Goal: Information Seeking & Learning: Check status

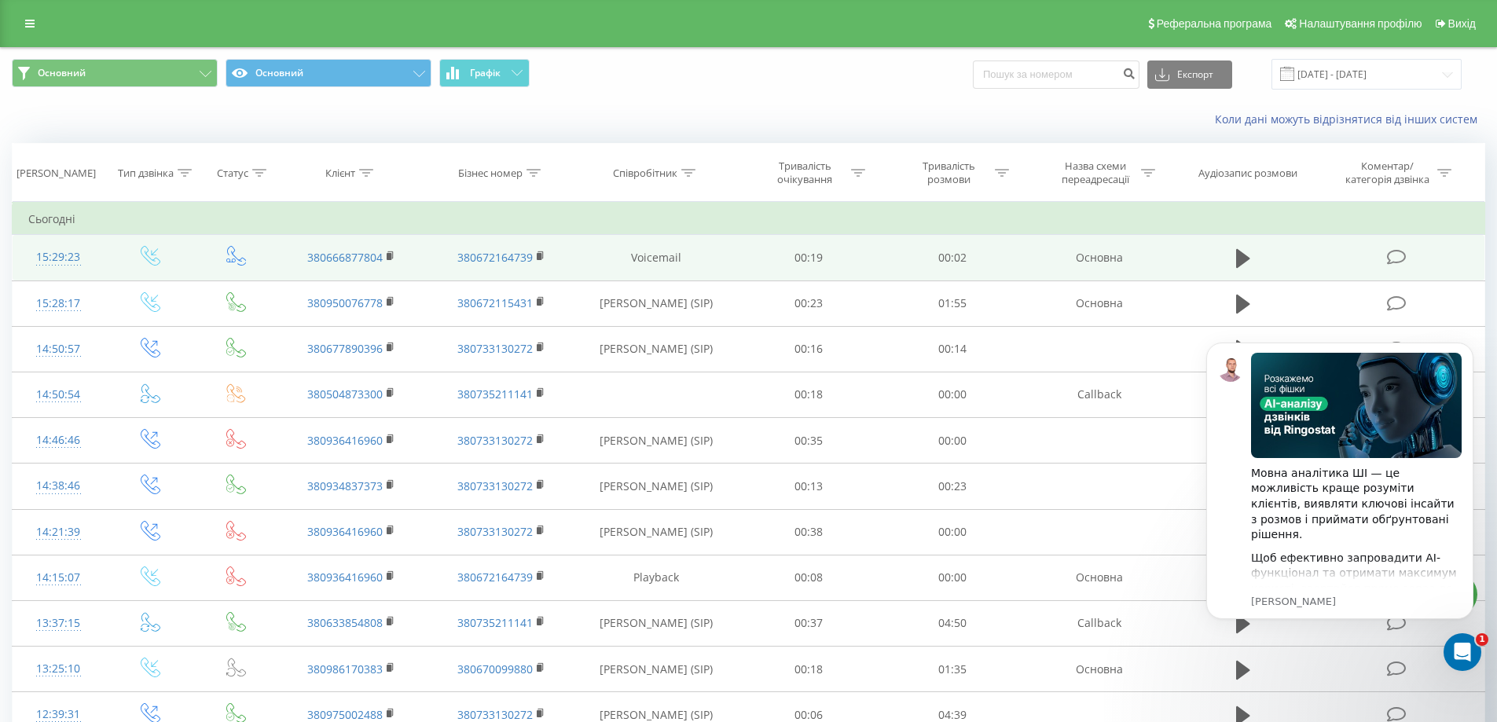
click at [57, 252] on div "15:29:23" at bounding box center [58, 257] width 61 height 31
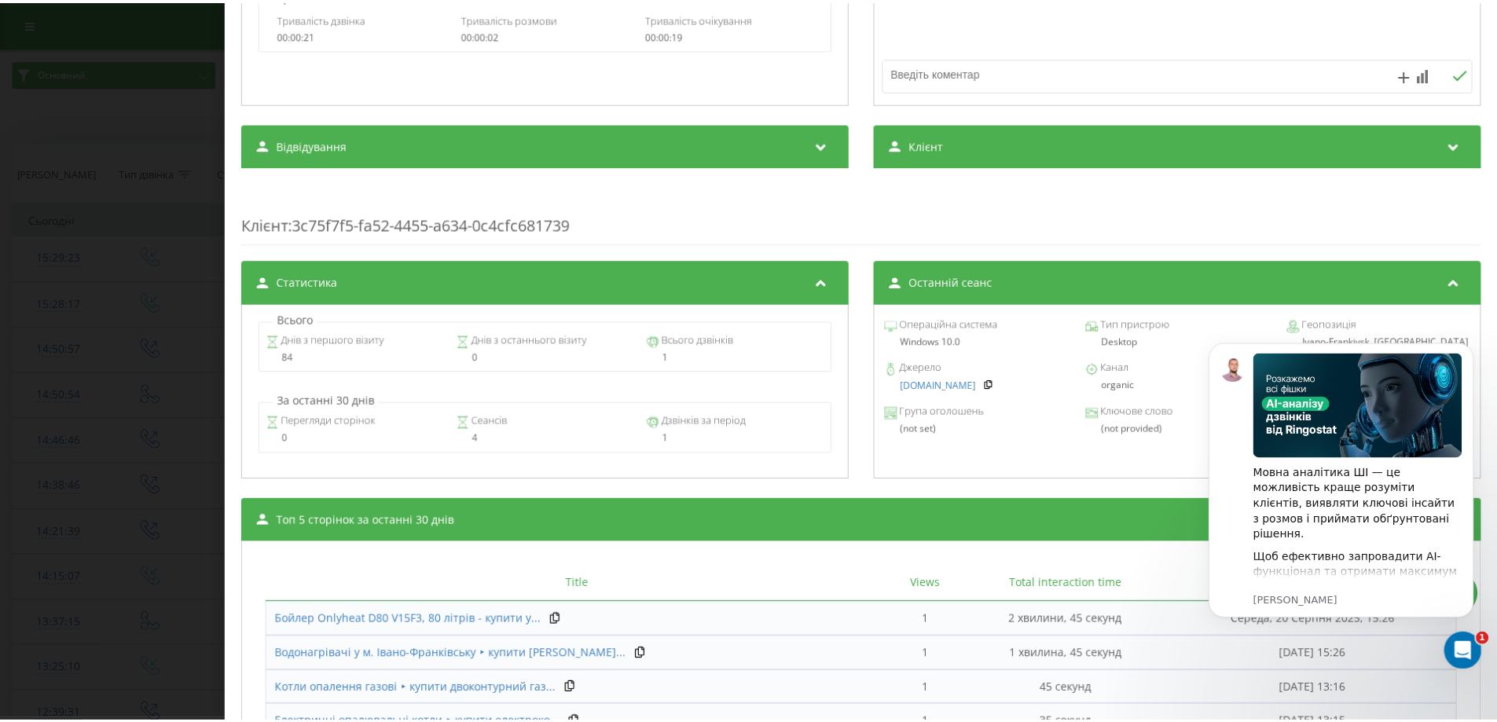
scroll to position [550, 0]
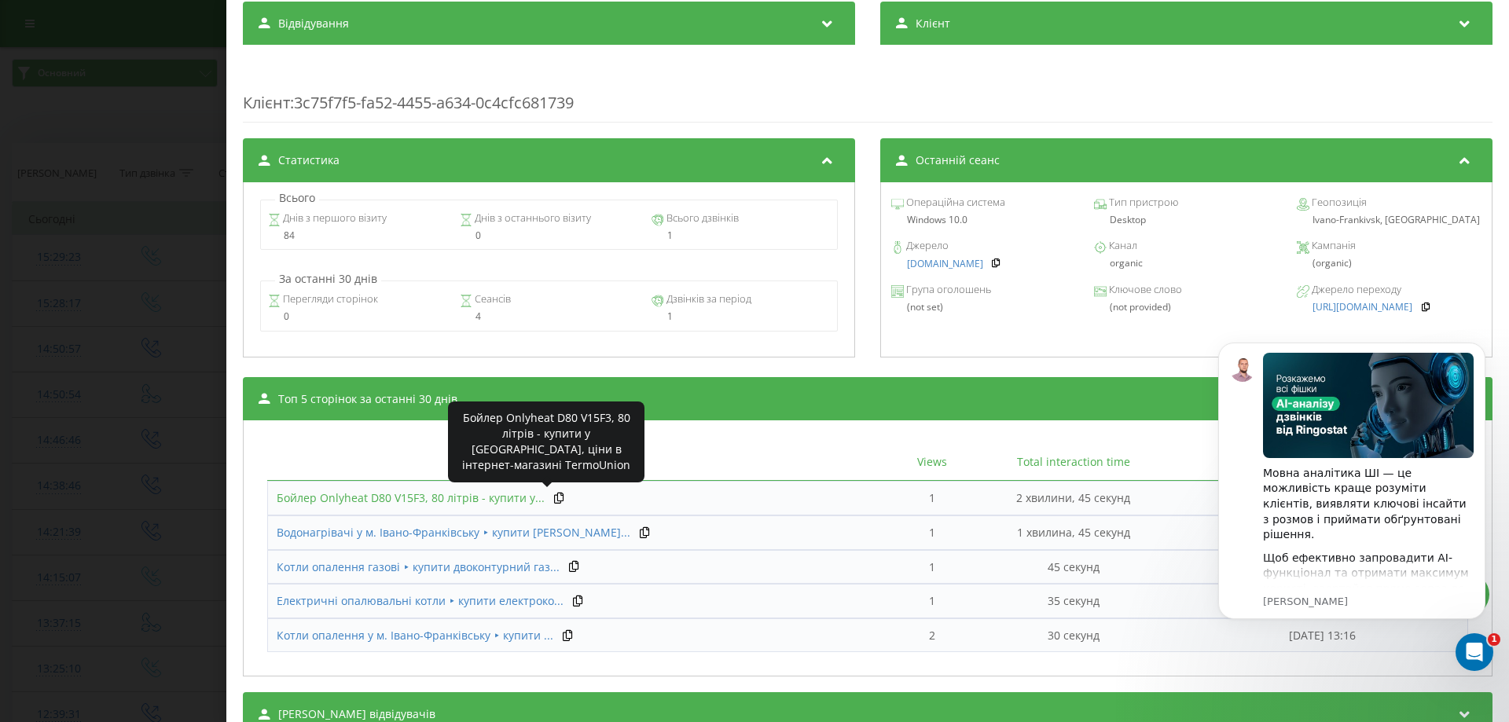
click at [372, 495] on span "Бойлер Onlyheat D80 V15F3, 80 літрів - купити у..." at bounding box center [411, 497] width 268 height 15
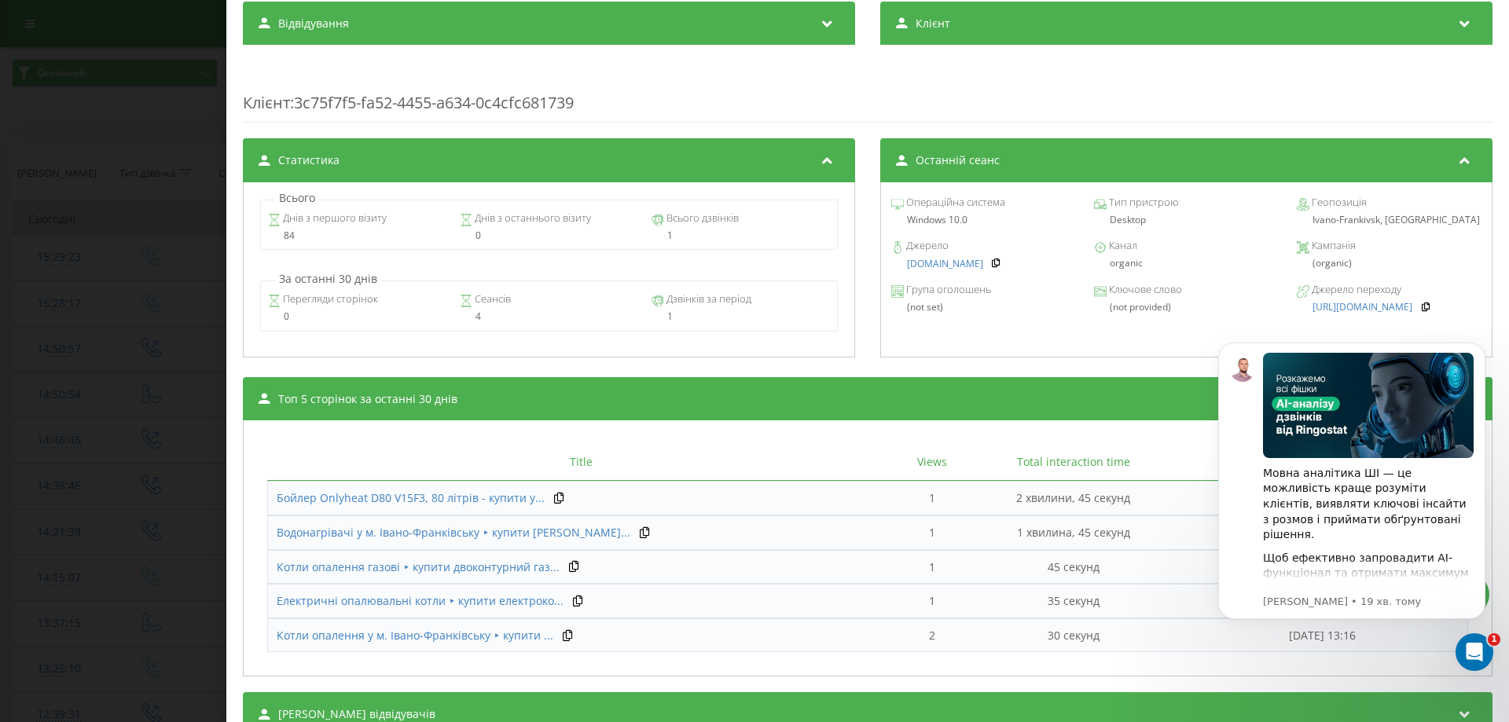
click at [134, 127] on div "Дзвінок : ua9_-1755692963.1595016 1 x - 00:02 00:00 00:00 Транскрипція Для AI-а…" at bounding box center [754, 361] width 1509 height 722
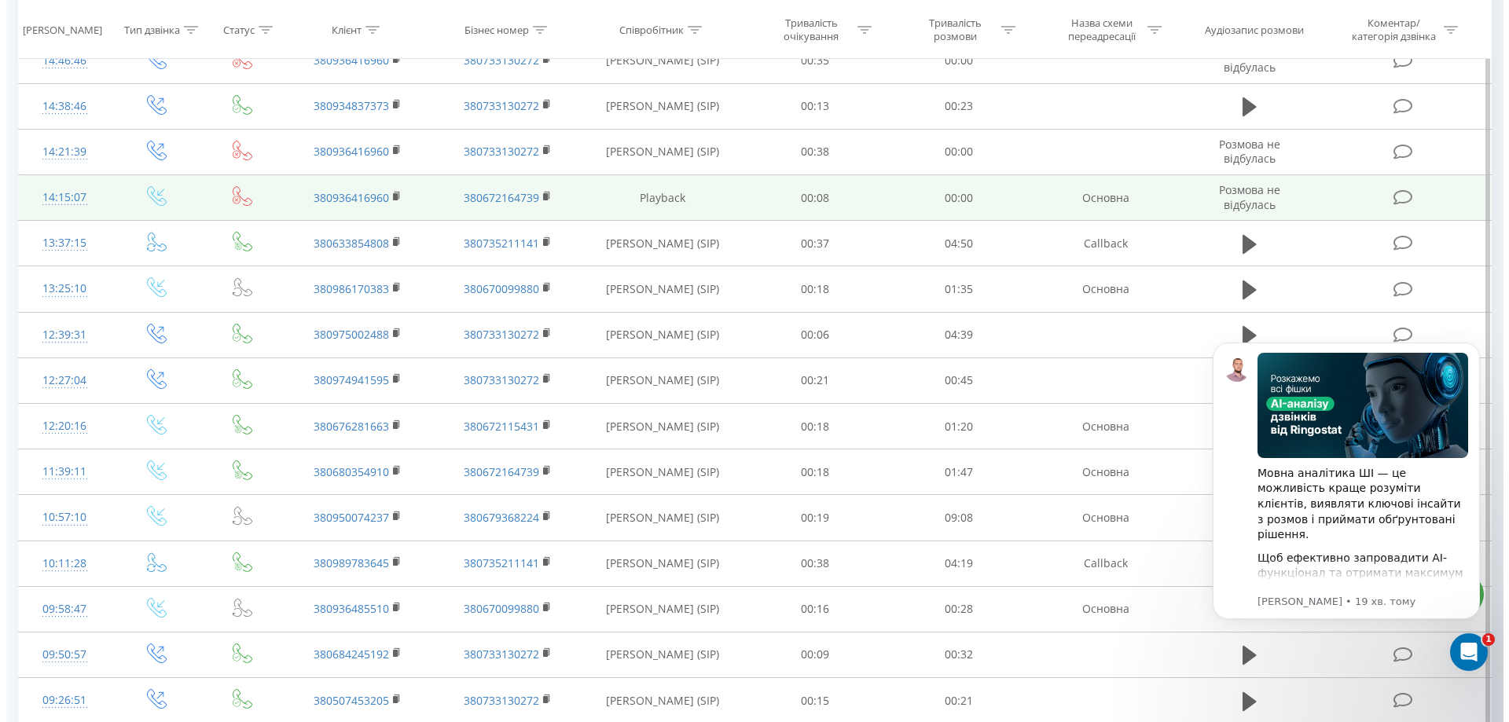
scroll to position [314, 0]
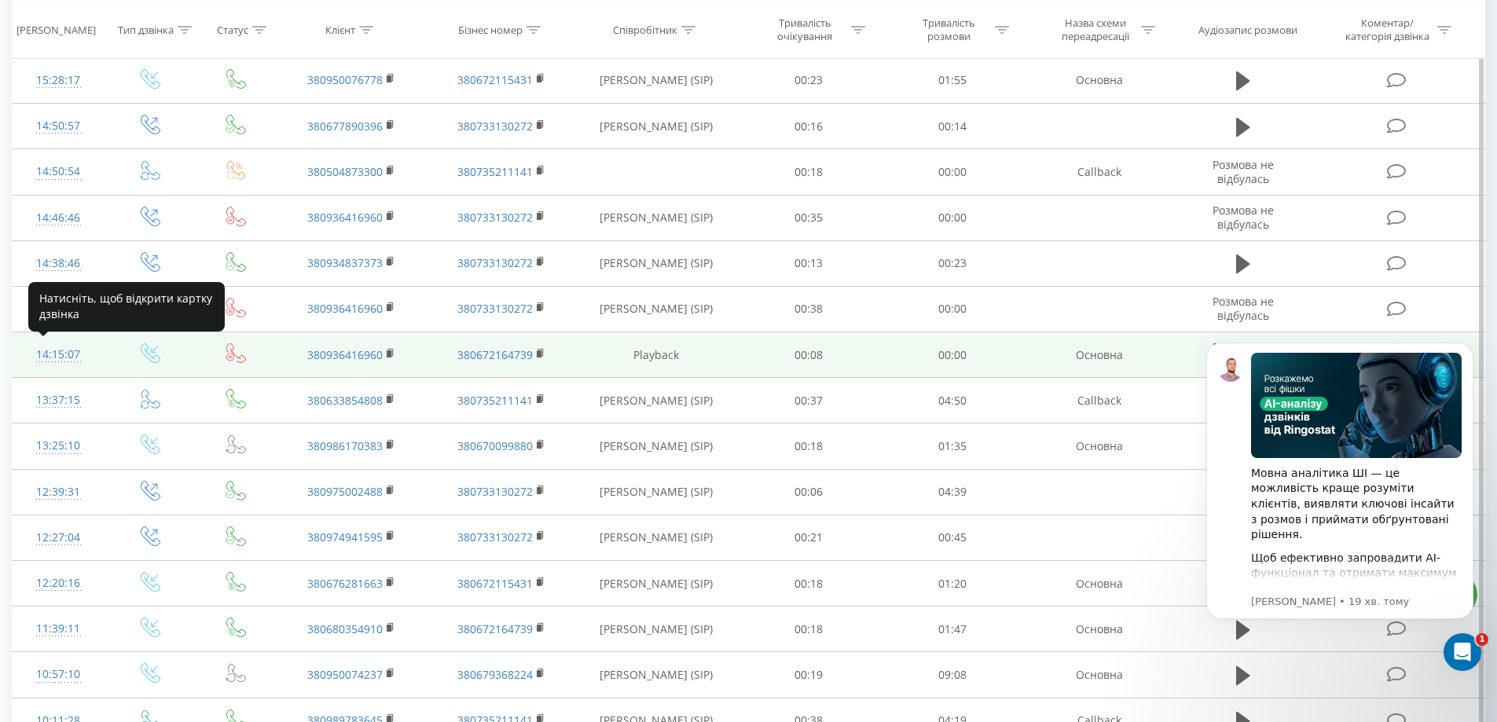
click at [61, 351] on div "14:15:07" at bounding box center [58, 354] width 61 height 31
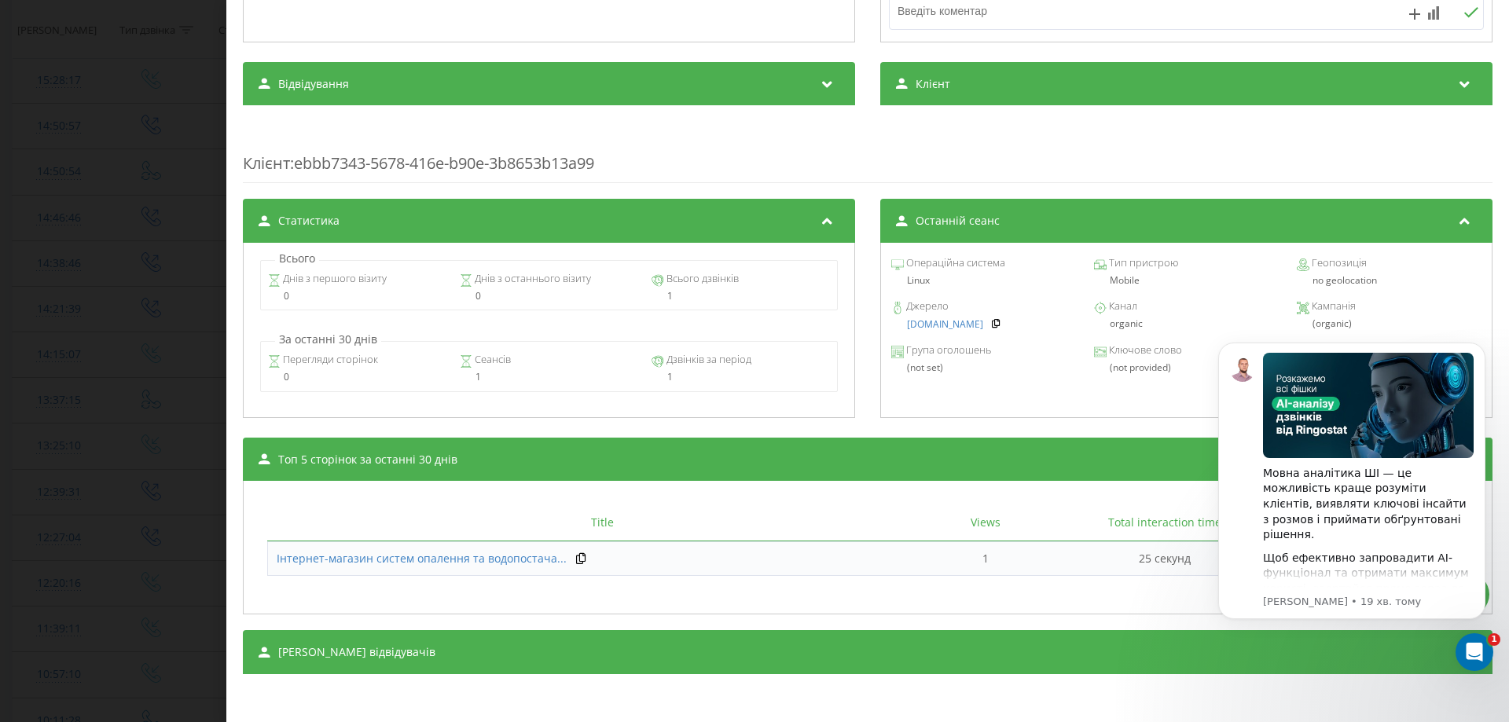
scroll to position [107, 0]
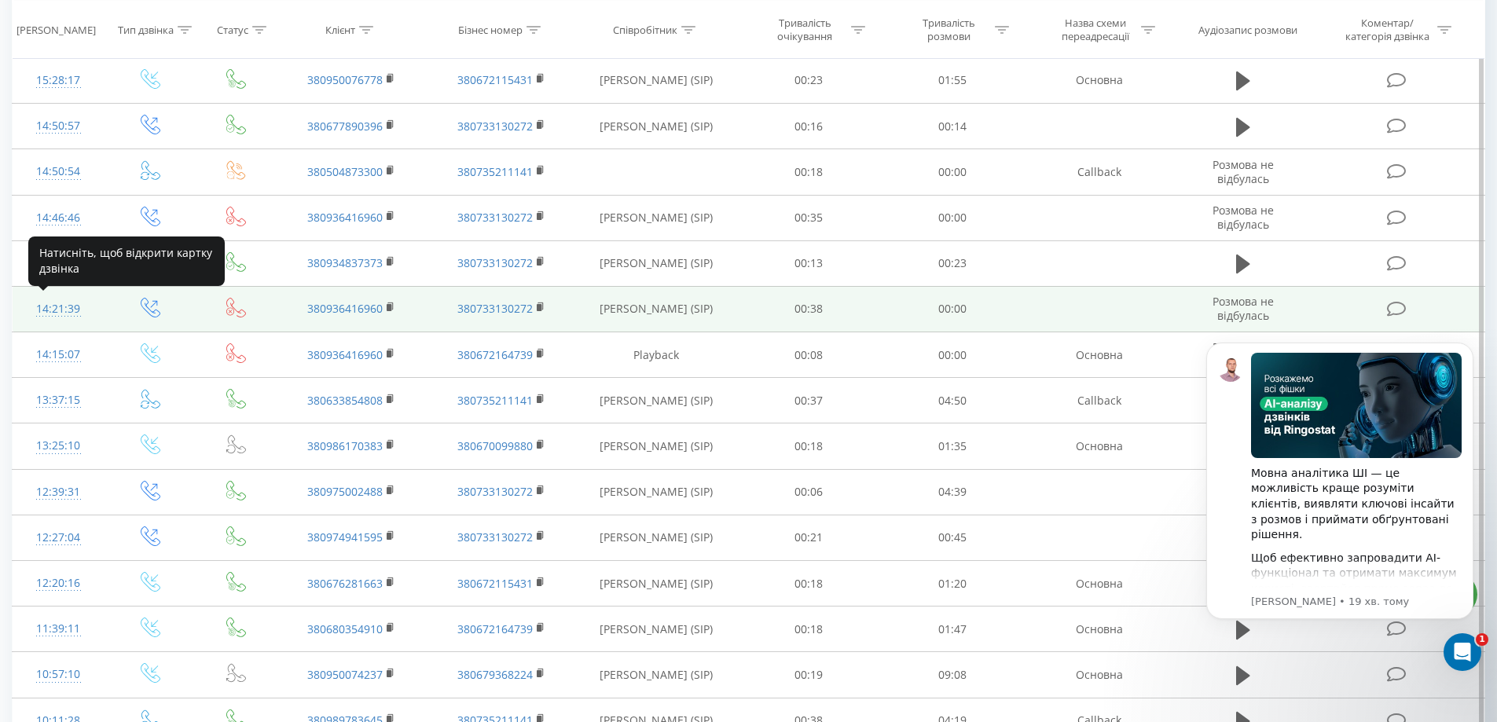
click at [52, 310] on div "14:21:39" at bounding box center [58, 309] width 61 height 31
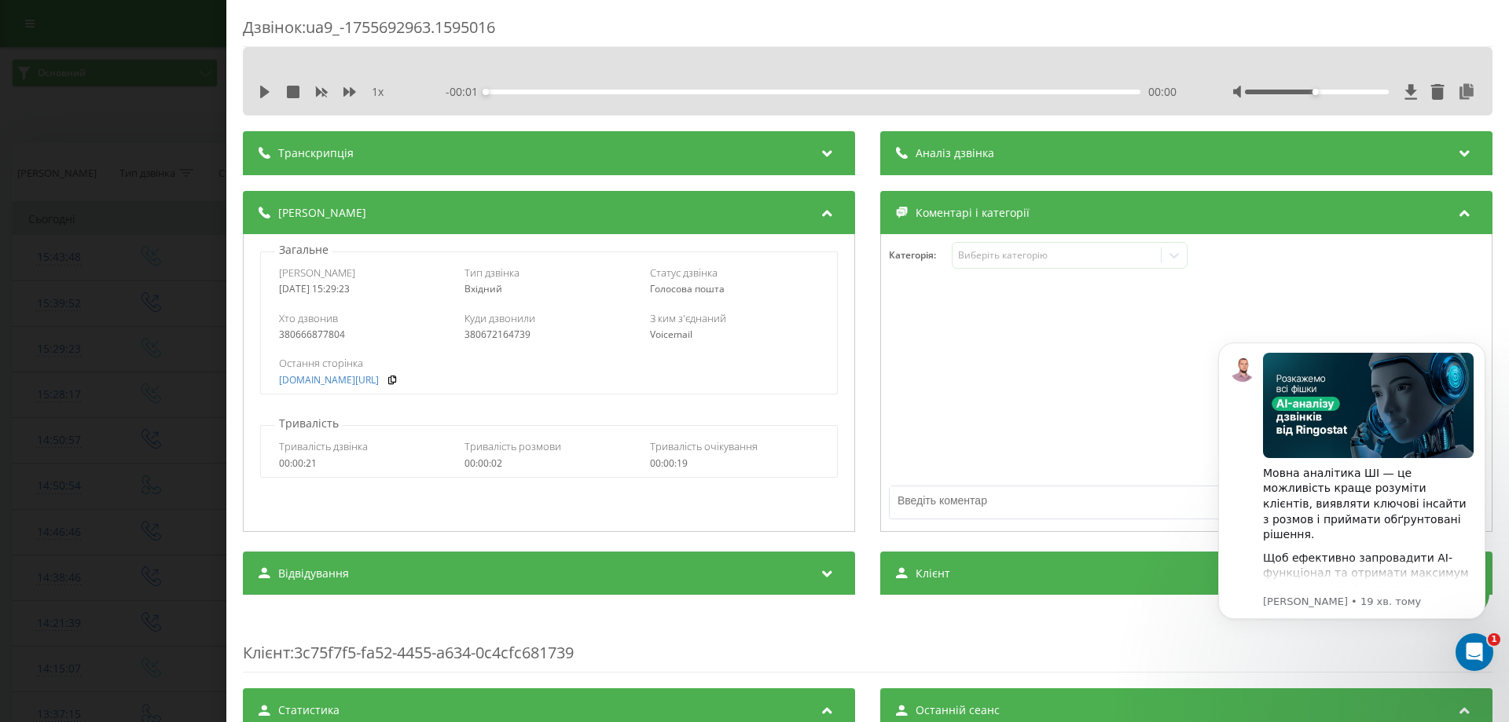
click at [107, 205] on div "Дзвінок : ua9_-1755692963.1595016 1 x - 00:01 00:00 00:00 Транскрипція Для AI-а…" at bounding box center [754, 361] width 1509 height 722
